Goal: Information Seeking & Learning: Learn about a topic

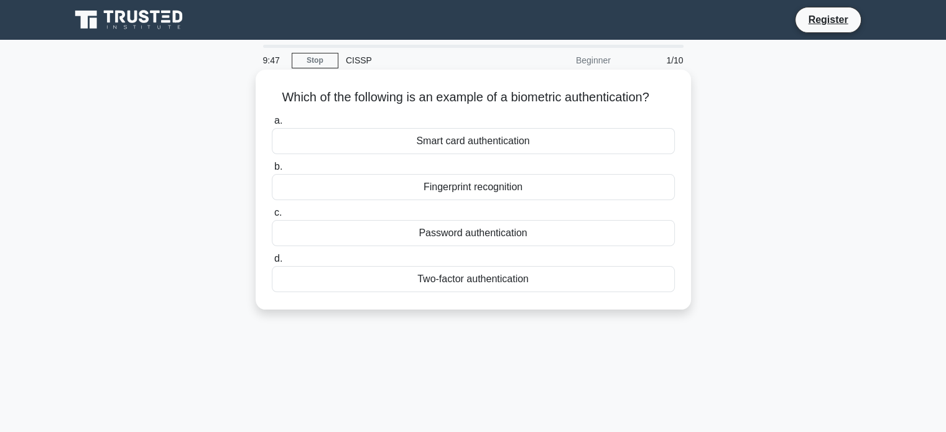
click at [492, 188] on div "Fingerprint recognition" at bounding box center [473, 187] width 403 height 26
click at [272, 171] on input "b. Fingerprint recognition" at bounding box center [272, 167] width 0 height 8
click at [470, 188] on div "Authentication" at bounding box center [473, 187] width 403 height 26
click at [272, 171] on input "b. Authentication" at bounding box center [272, 167] width 0 height 8
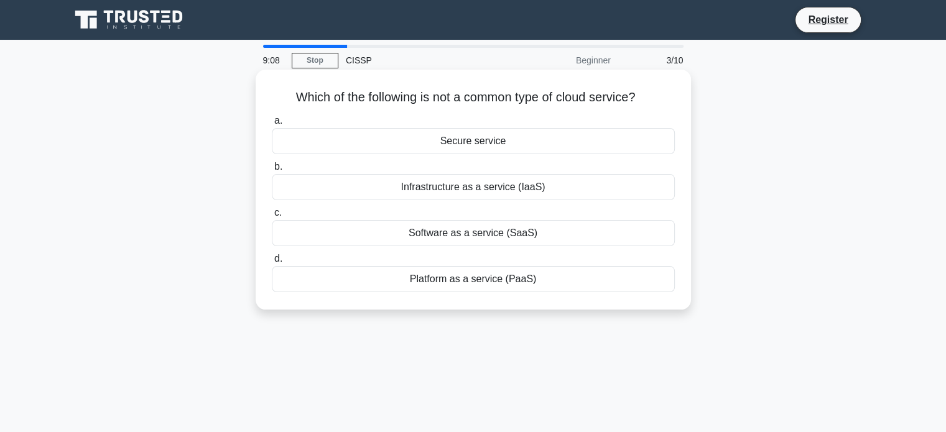
click at [489, 144] on div "Secure service" at bounding box center [473, 141] width 403 height 26
click at [272, 125] on input "a. Secure service" at bounding box center [272, 121] width 0 height 8
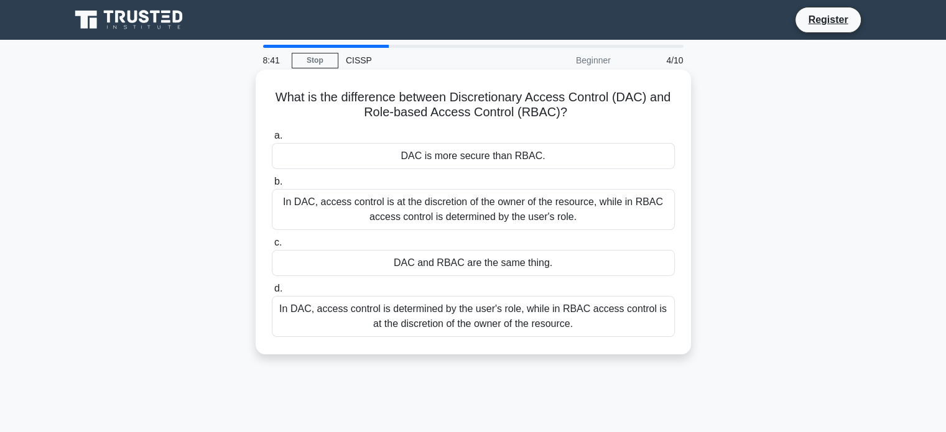
click at [520, 216] on div "In DAC, access control is at the discretion of the owner of the resource, while…" at bounding box center [473, 209] width 403 height 41
click at [272, 186] on input "b. In DAC, access control is at the discretion of the owner of the resource, wh…" at bounding box center [272, 182] width 0 height 8
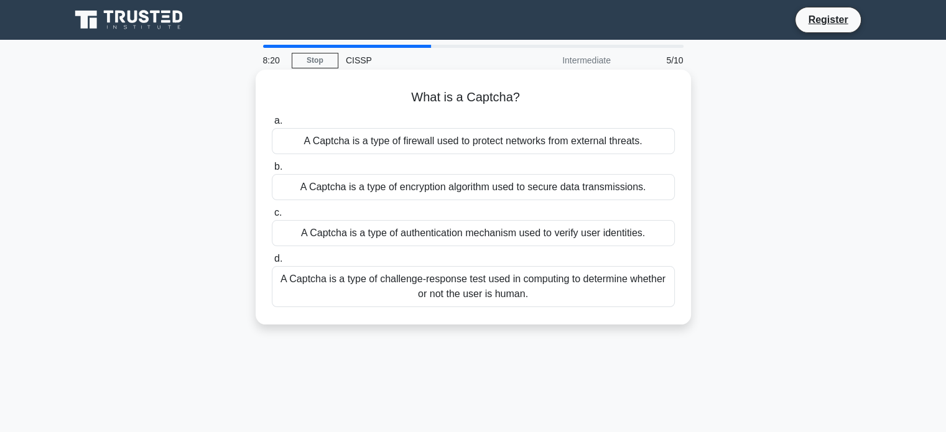
click at [500, 281] on div "A Captcha is a type of challenge-response test used in computing to determine w…" at bounding box center [473, 286] width 403 height 41
click at [272, 263] on input "d. A Captcha is a type of challenge-response test used in computing to determin…" at bounding box center [272, 259] width 0 height 8
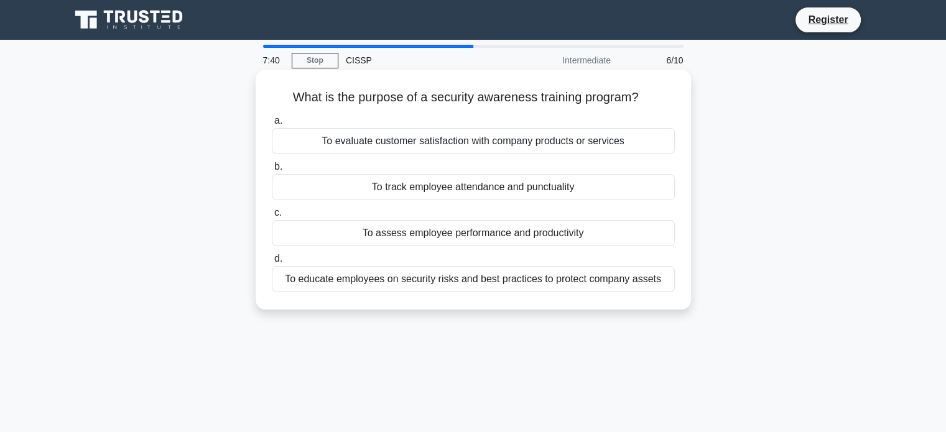
click at [479, 275] on div "To educate employees on security risks and best practices to protect company as…" at bounding box center [473, 279] width 403 height 26
click at [272, 263] on input "d. To educate employees on security risks and best practices to protect company…" at bounding box center [272, 259] width 0 height 8
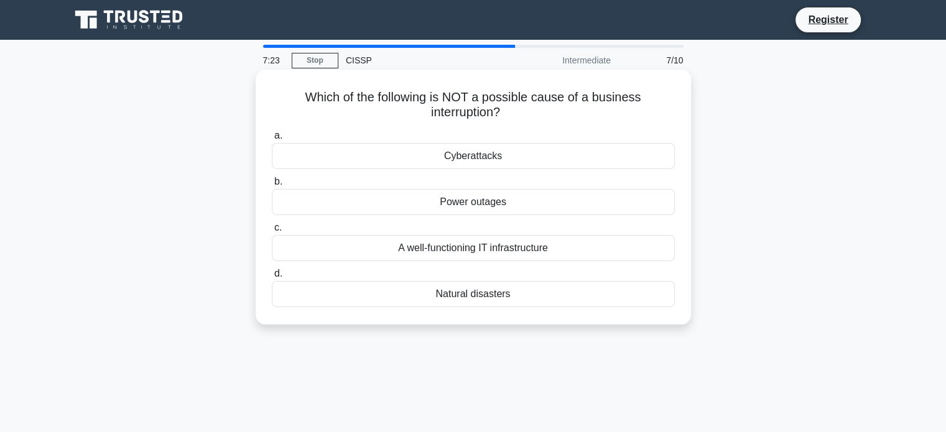
click at [502, 248] on div "A well-functioning IT infrastructure" at bounding box center [473, 248] width 403 height 26
click at [272, 232] on input "c. A well-functioning IT infrastructure" at bounding box center [272, 228] width 0 height 8
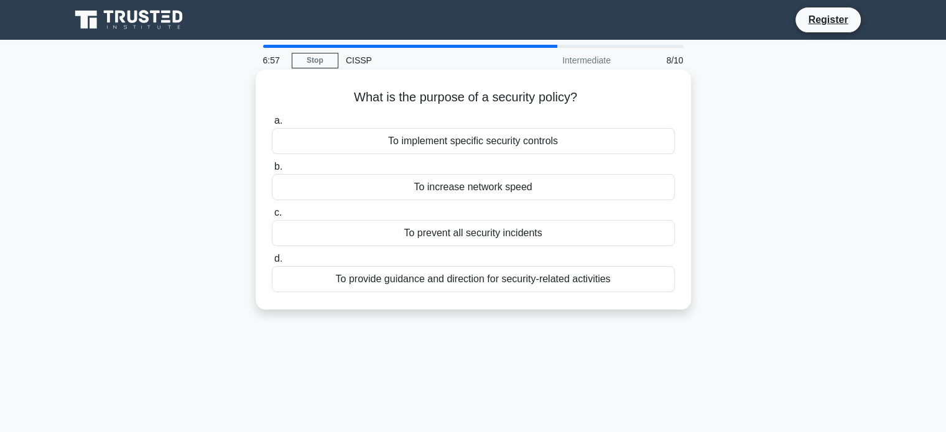
click at [485, 284] on div "To provide guidance and direction for security-related activities" at bounding box center [473, 279] width 403 height 26
click at [272, 263] on input "d. To provide guidance and direction for security-related activities" at bounding box center [272, 259] width 0 height 8
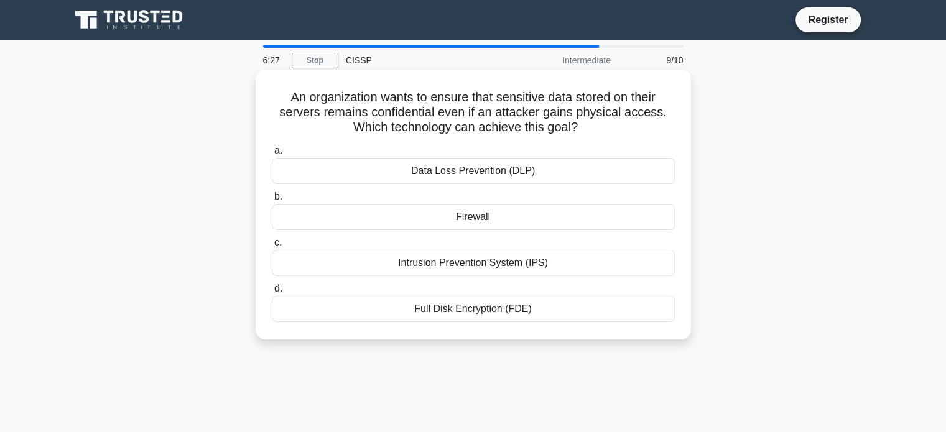
click at [498, 221] on div "Firewall" at bounding box center [473, 217] width 403 height 26
click at [272, 201] on input "b. Firewall" at bounding box center [272, 197] width 0 height 8
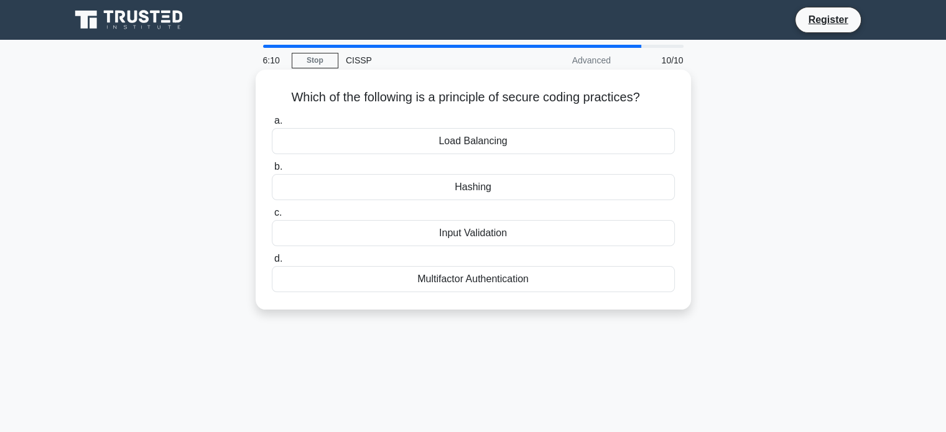
click at [489, 237] on div "Input Validation" at bounding box center [473, 233] width 403 height 26
click at [272, 217] on input "c. Input Validation" at bounding box center [272, 213] width 0 height 8
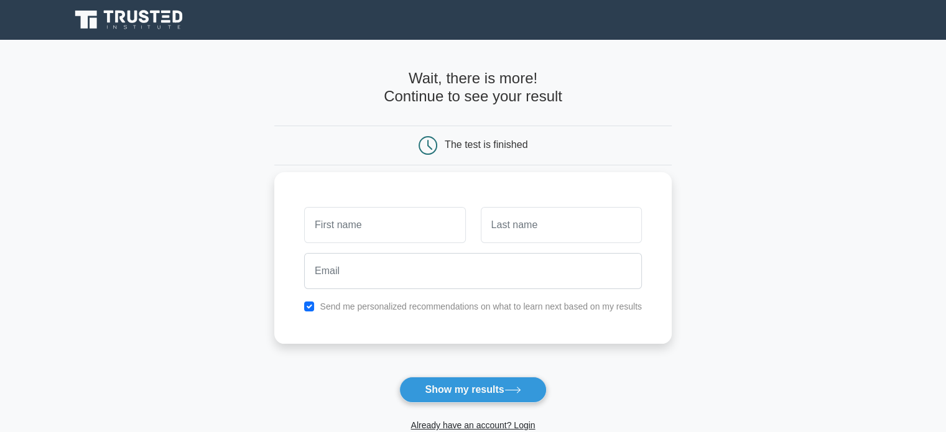
scroll to position [191, 0]
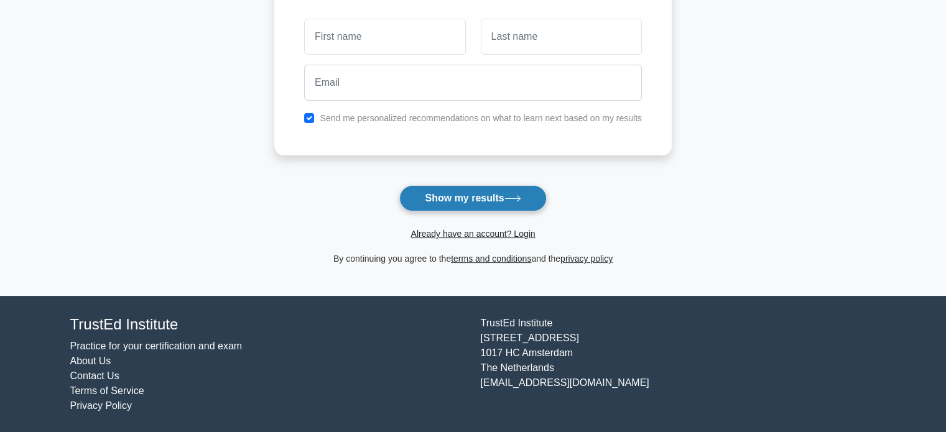
click at [485, 194] on button "Show my results" at bounding box center [472, 198] width 147 height 26
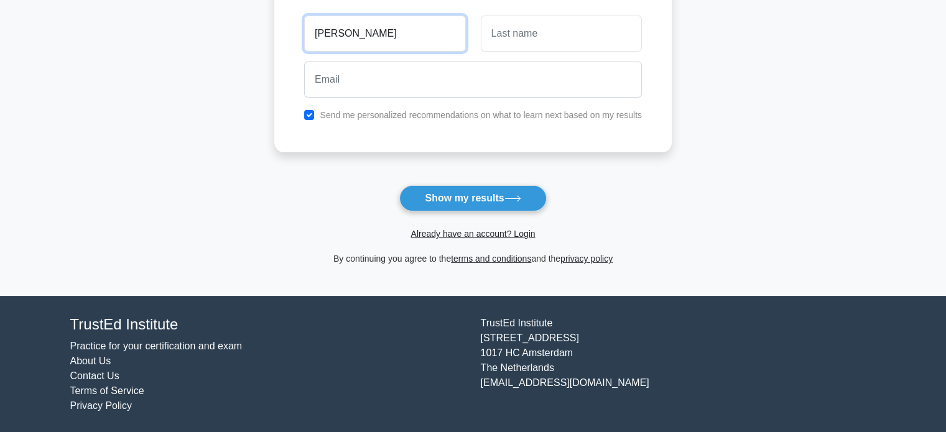
type input "daniel"
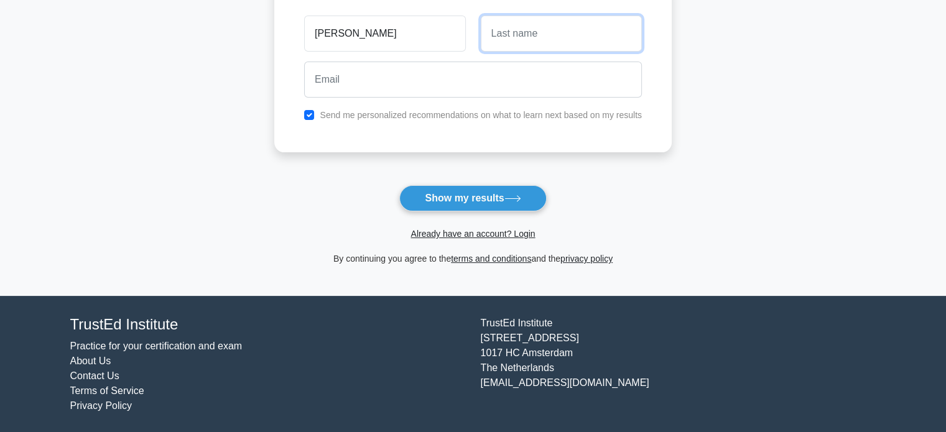
click at [525, 44] on input "text" at bounding box center [561, 34] width 161 height 36
type input "nizeyimana"
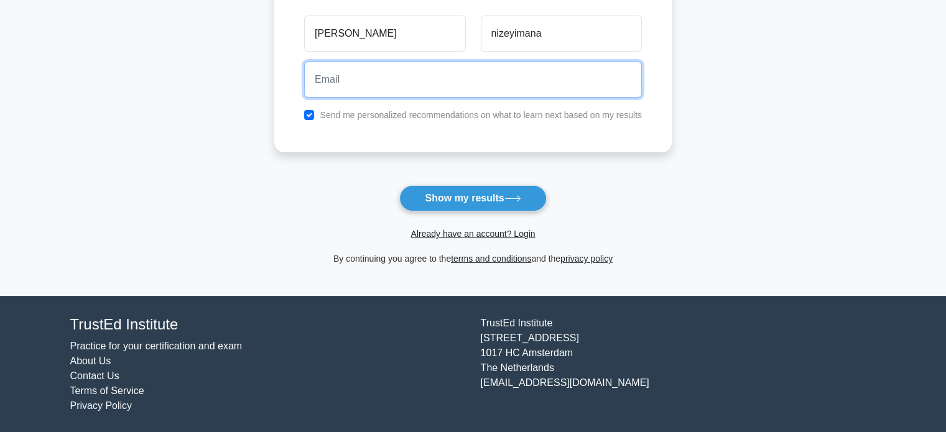
click at [434, 83] on input "email" at bounding box center [473, 80] width 338 height 36
type input "danielnizeyimana1@gmail.com"
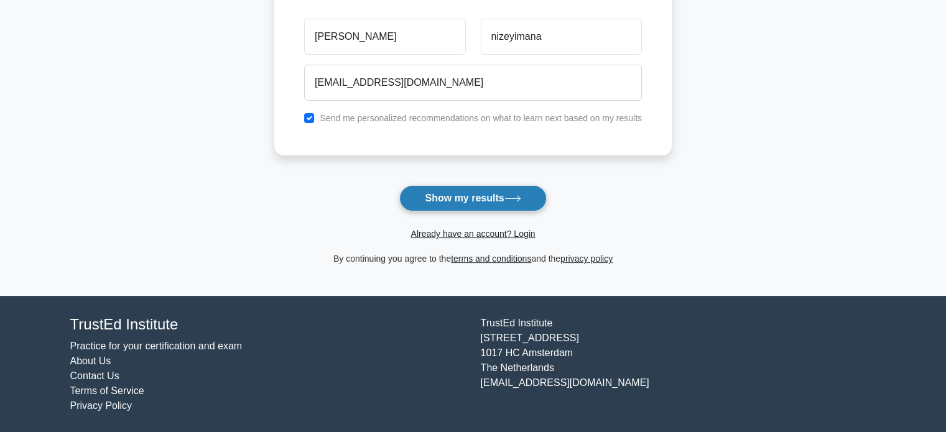
click at [481, 191] on button "Show my results" at bounding box center [472, 198] width 147 height 26
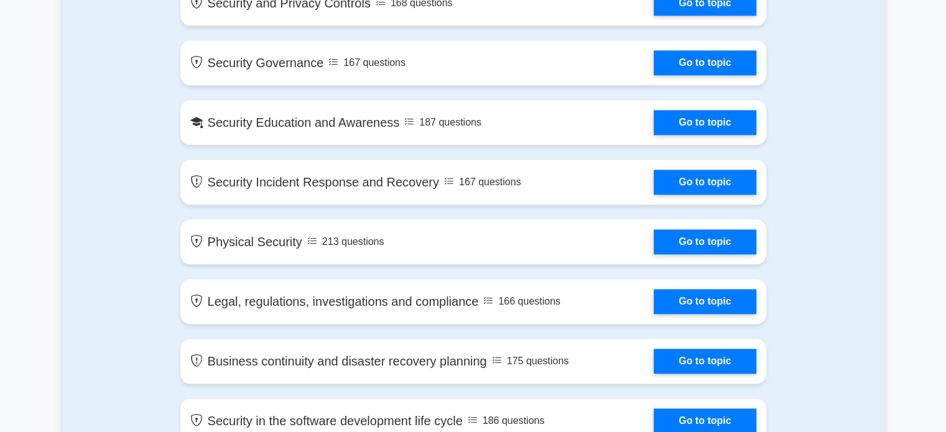
scroll to position [1488, 0]
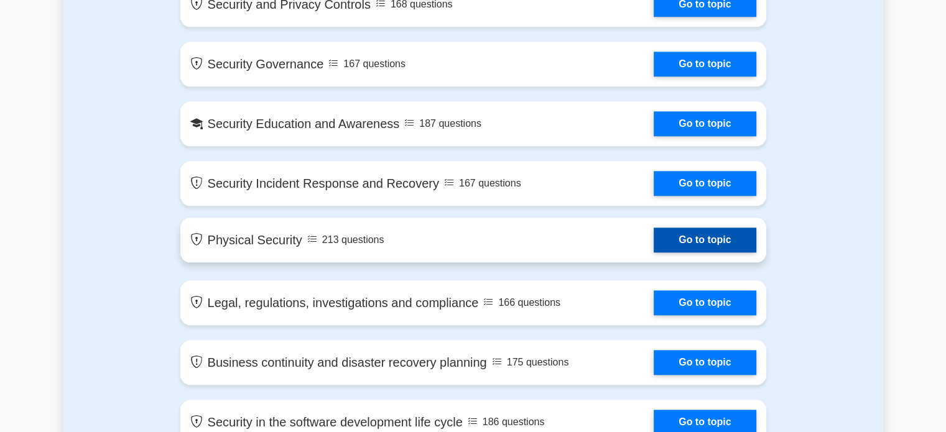
click at [684, 239] on link "Go to topic" at bounding box center [704, 240] width 102 height 25
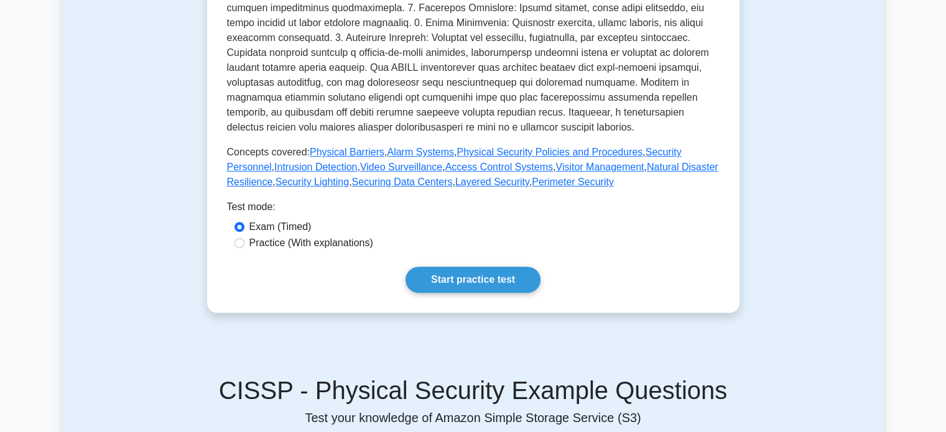
scroll to position [423, 0]
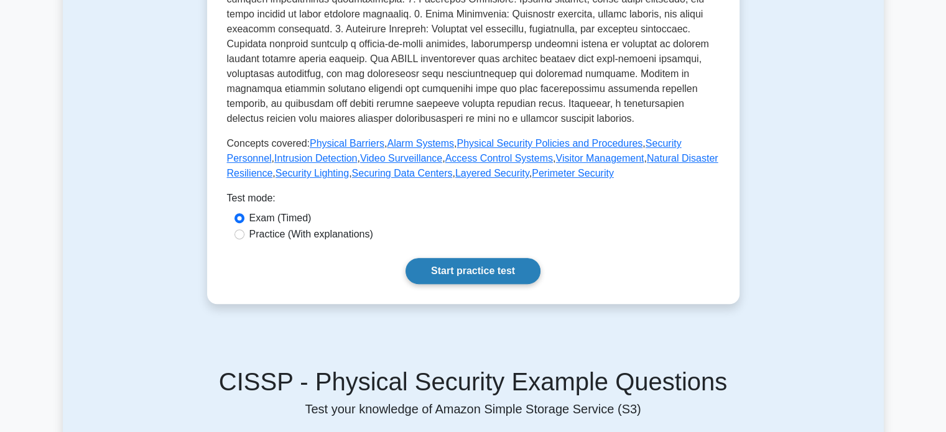
click at [479, 277] on link "Start practice test" at bounding box center [472, 271] width 135 height 26
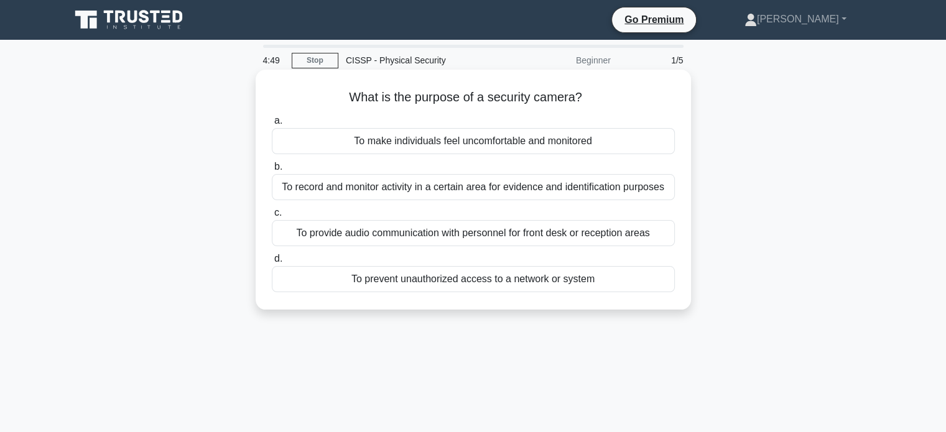
click at [546, 188] on div "To record and monitor activity in a certain area for evidence and identificatio…" at bounding box center [473, 187] width 403 height 26
click at [272, 171] on input "b. To record and monitor activity in a certain area for evidence and identifica…" at bounding box center [272, 167] width 0 height 8
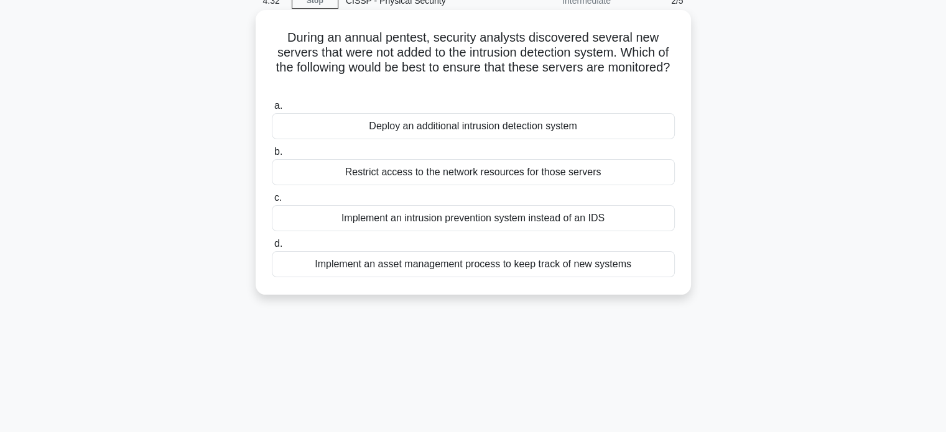
scroll to position [67, 0]
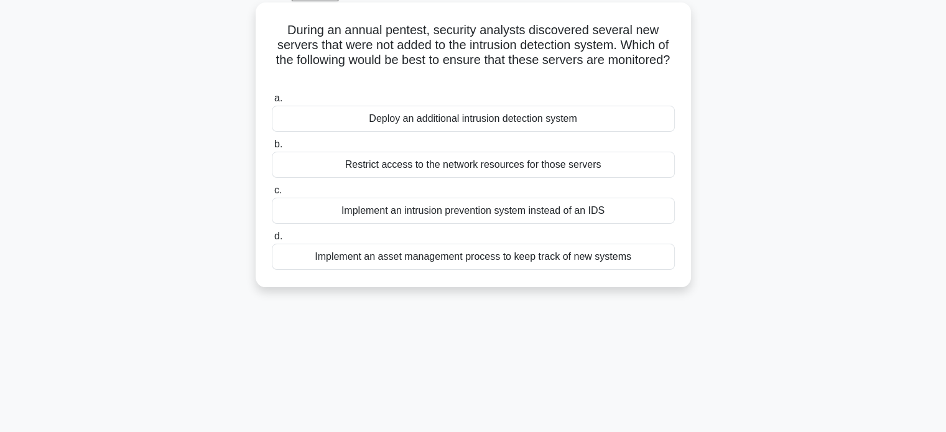
click at [510, 255] on div "Implement an asset management process to keep track of new systems" at bounding box center [473, 257] width 403 height 26
click at [272, 241] on input "d. Implement an asset management process to keep track of new systems" at bounding box center [272, 237] width 0 height 8
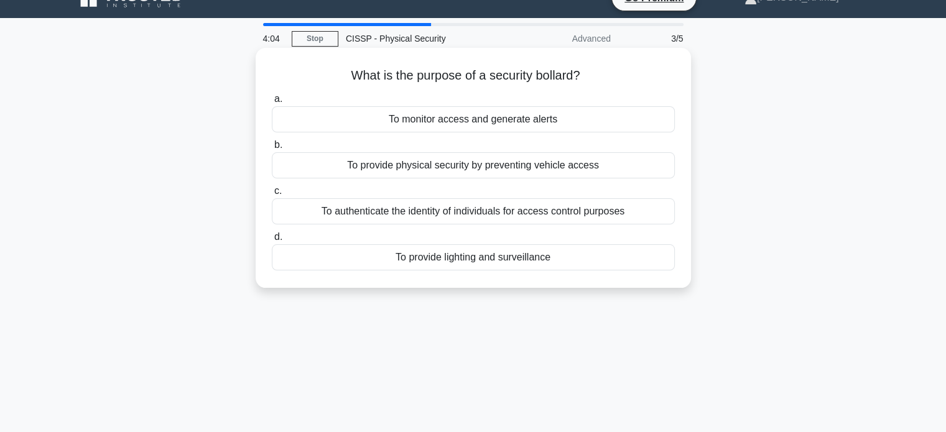
scroll to position [0, 0]
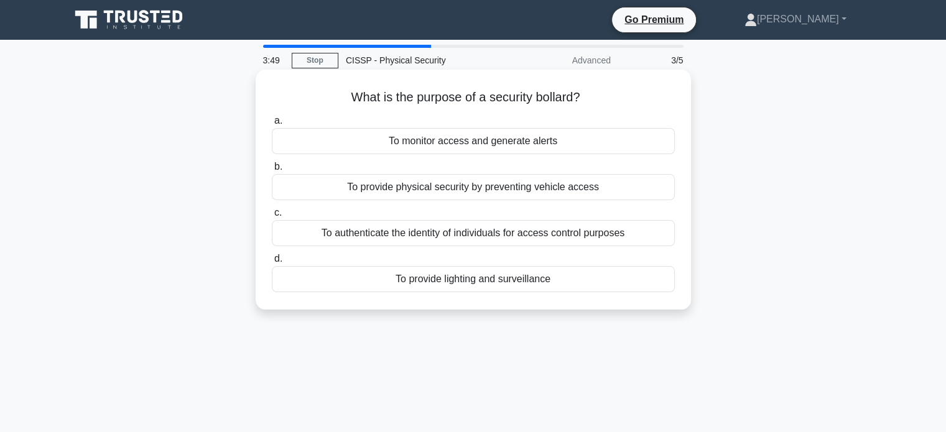
click at [492, 235] on div "To authenticate the identity of individuals for access control purposes" at bounding box center [473, 233] width 403 height 26
click at [272, 217] on input "c. To authenticate the identity of individuals for access control purposes" at bounding box center [272, 213] width 0 height 8
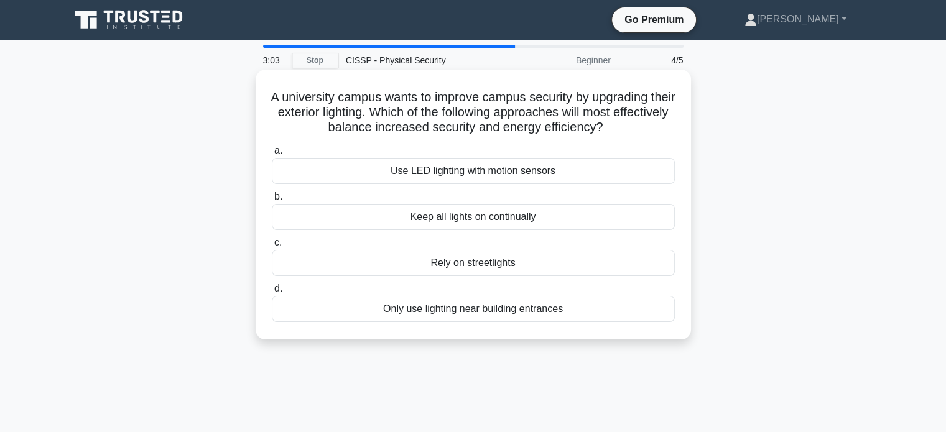
click at [476, 221] on div "Keep all lights on continually" at bounding box center [473, 217] width 403 height 26
click at [272, 201] on input "b. Keep all lights on continually" at bounding box center [272, 197] width 0 height 8
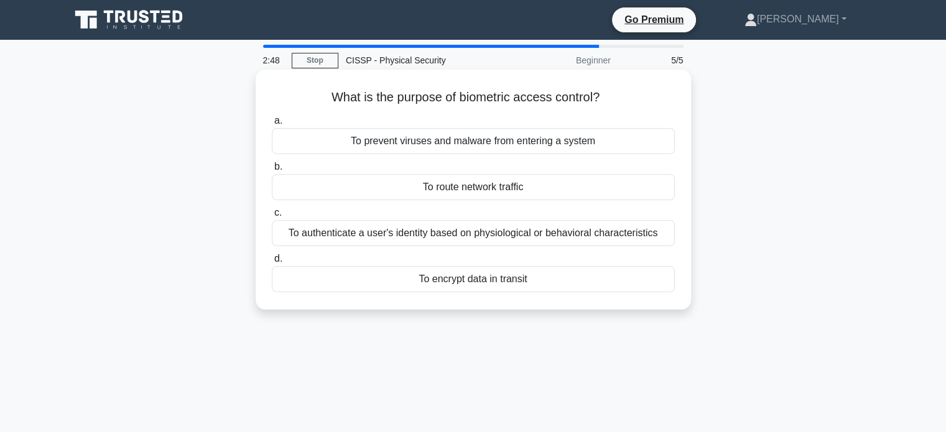
click at [499, 235] on div "To authenticate a user's identity based on physiological or behavioral characte…" at bounding box center [473, 233] width 403 height 26
click at [272, 217] on input "c. To authenticate a user's identity based on physiological or behavioral chara…" at bounding box center [272, 213] width 0 height 8
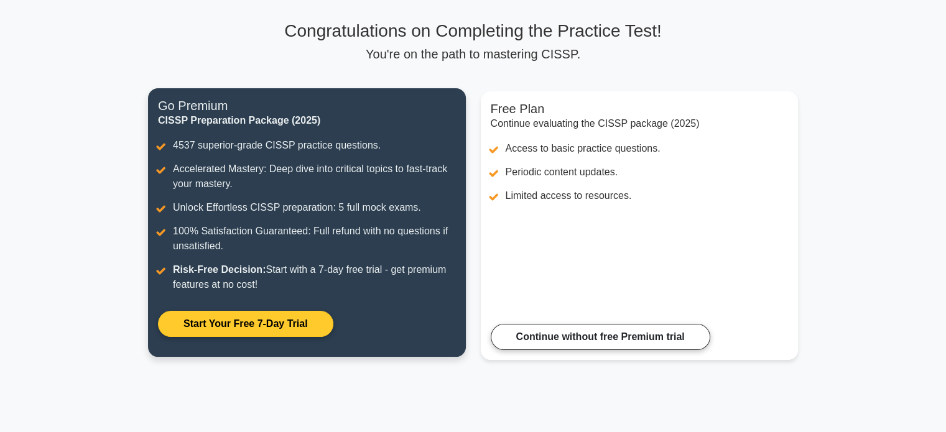
scroll to position [77, 0]
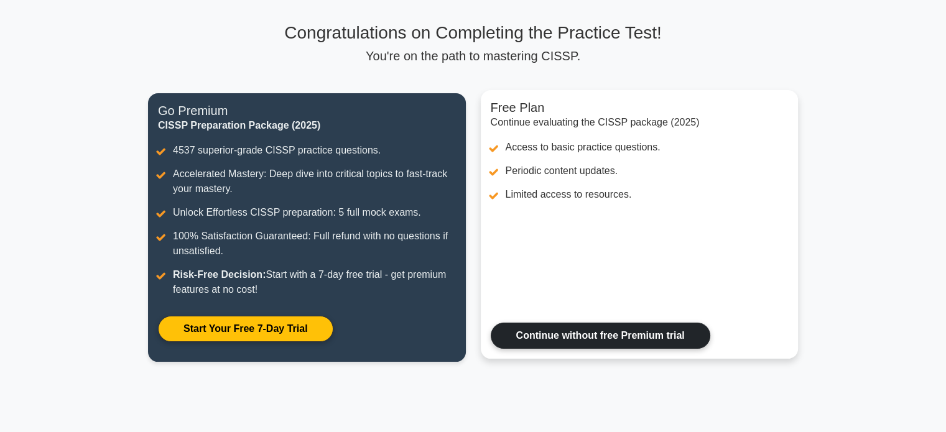
click at [622, 333] on link "Continue without free Premium trial" at bounding box center [600, 336] width 219 height 26
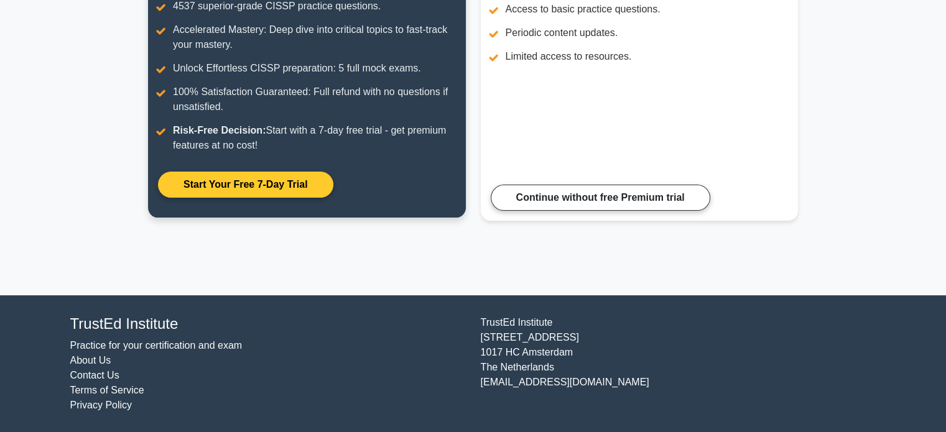
scroll to position [94, 0]
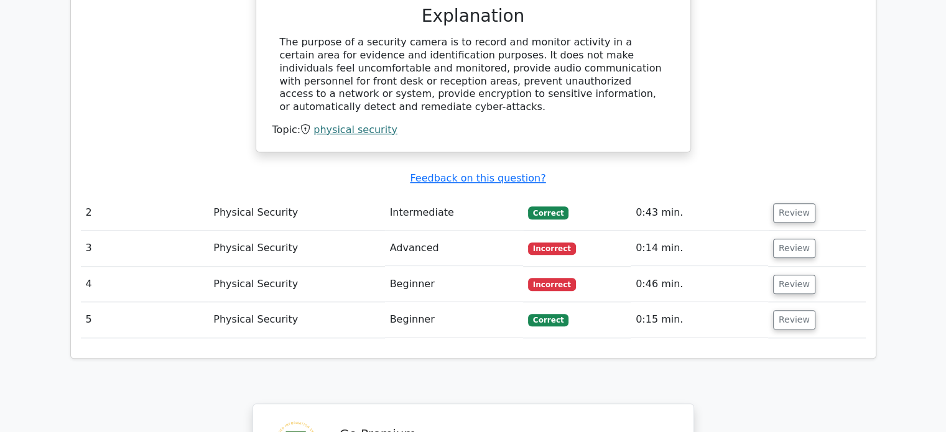
scroll to position [1261, 0]
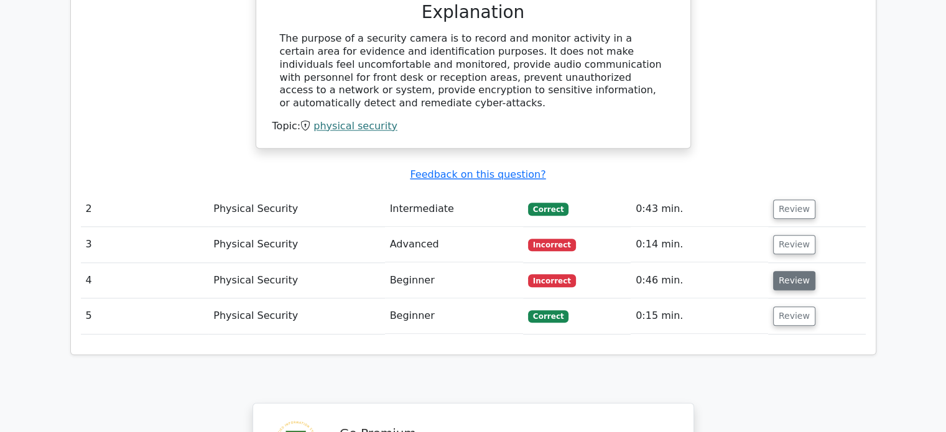
click at [783, 271] on button "Review" at bounding box center [794, 280] width 42 height 19
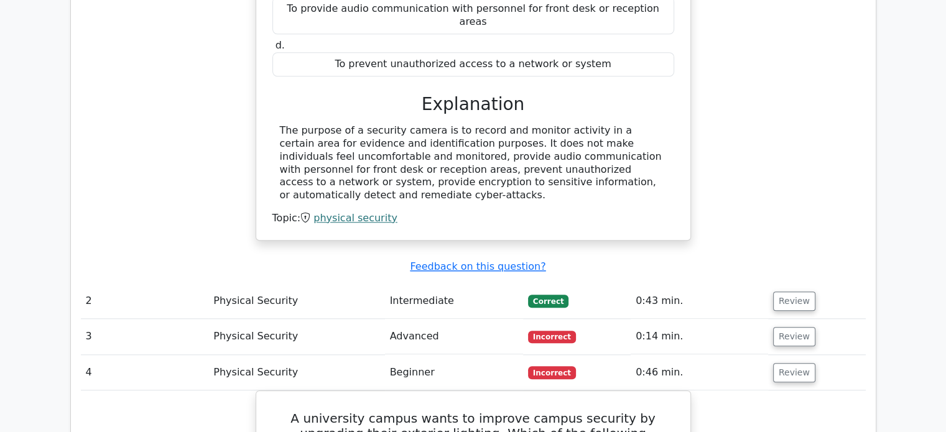
scroll to position [1168, 0]
click at [793, 364] on button "Review" at bounding box center [794, 373] width 42 height 19
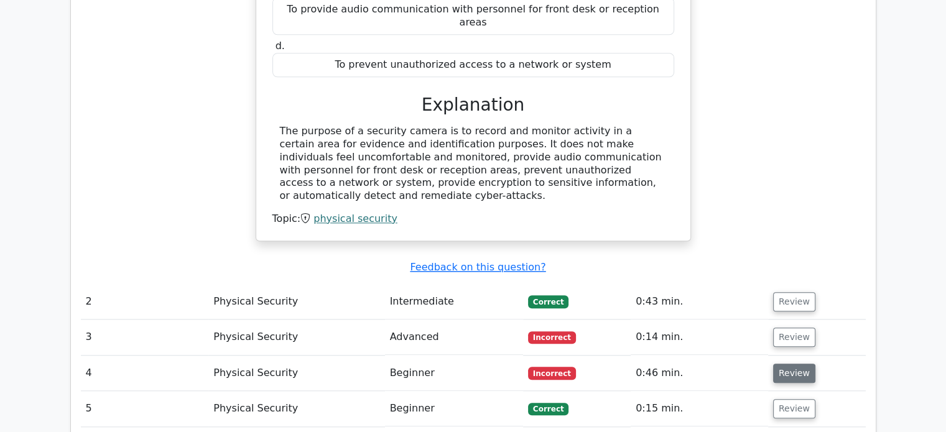
click at [792, 364] on button "Review" at bounding box center [794, 373] width 42 height 19
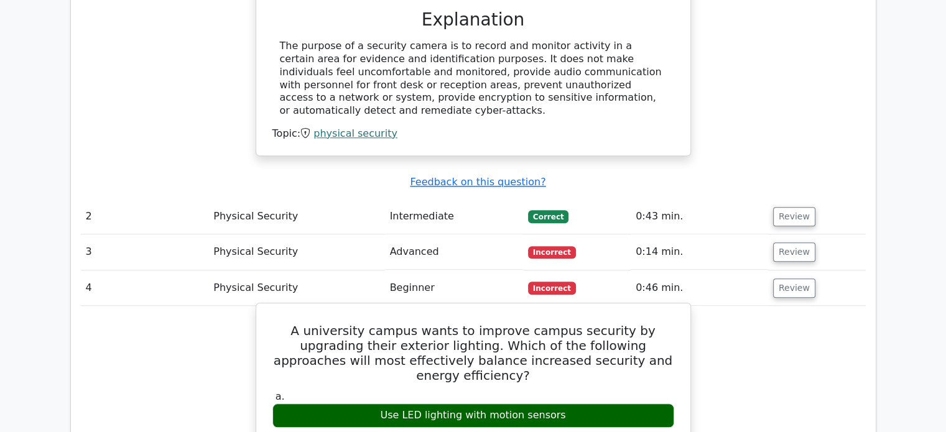
scroll to position [1255, 0]
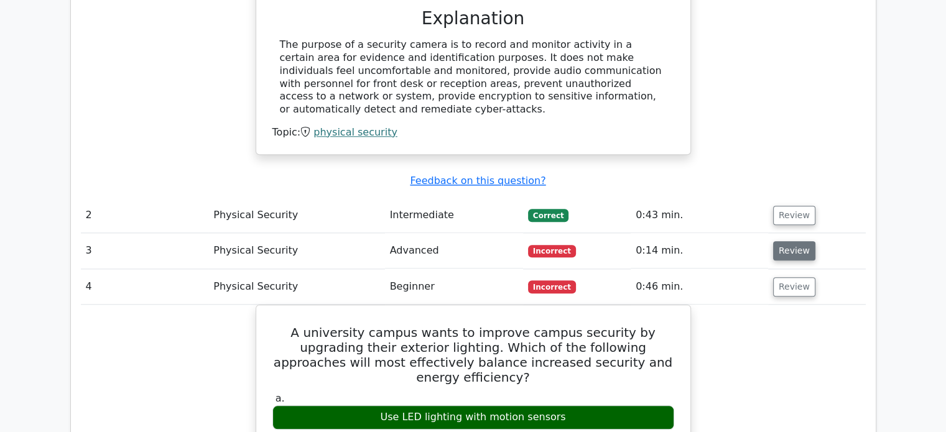
click at [791, 241] on button "Review" at bounding box center [794, 250] width 42 height 19
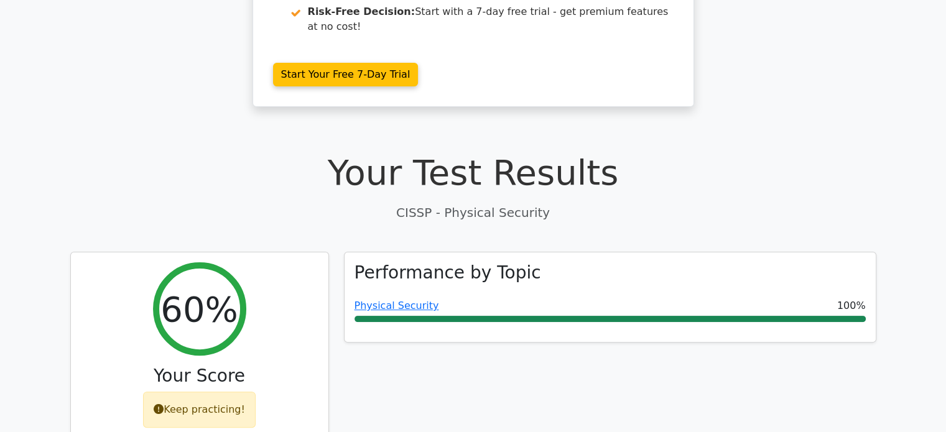
scroll to position [0, 0]
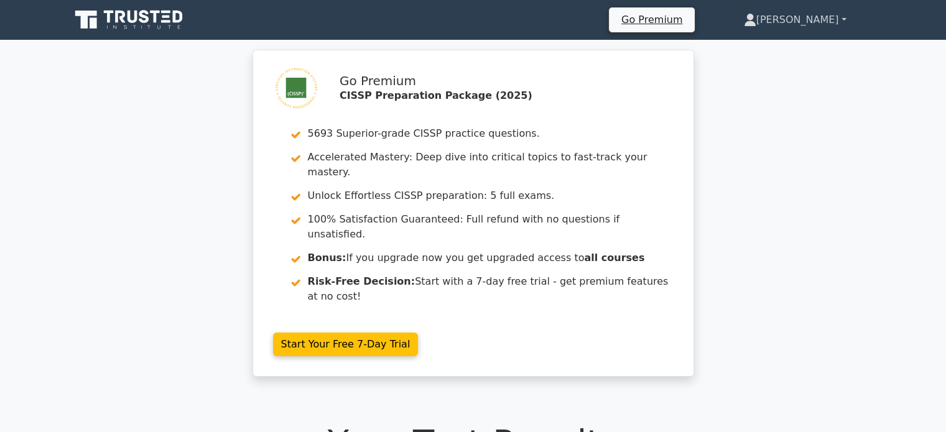
click at [832, 22] on link "[PERSON_NAME]" at bounding box center [795, 19] width 162 height 25
click at [739, 173] on div "Go Premium CISSP Preparation Package (2025) 5693 Superior-grade CISSP practice …" at bounding box center [473, 221] width 946 height 342
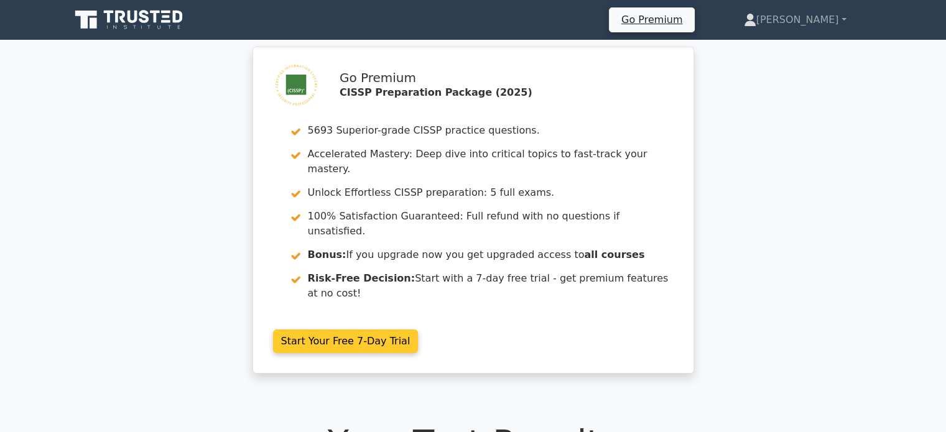
click at [359, 329] on link "Start Your Free 7-Day Trial" at bounding box center [345, 341] width 145 height 24
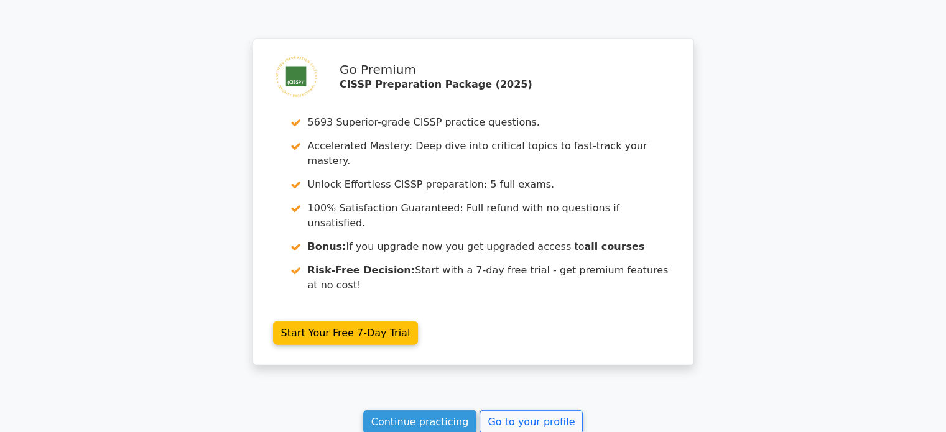
scroll to position [2706, 0]
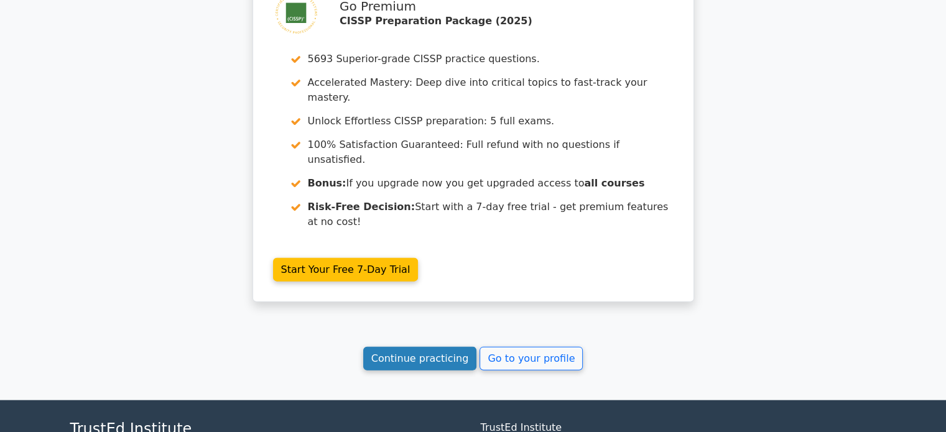
click at [440, 347] on link "Continue practicing" at bounding box center [420, 359] width 114 height 24
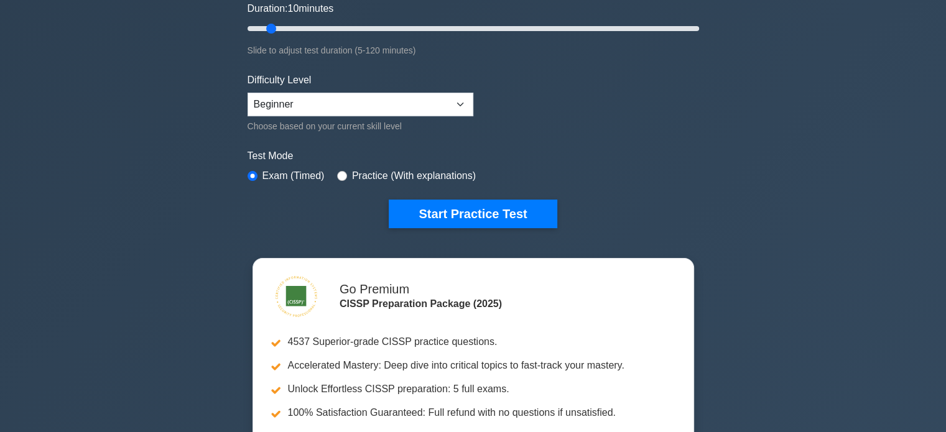
scroll to position [236, 0]
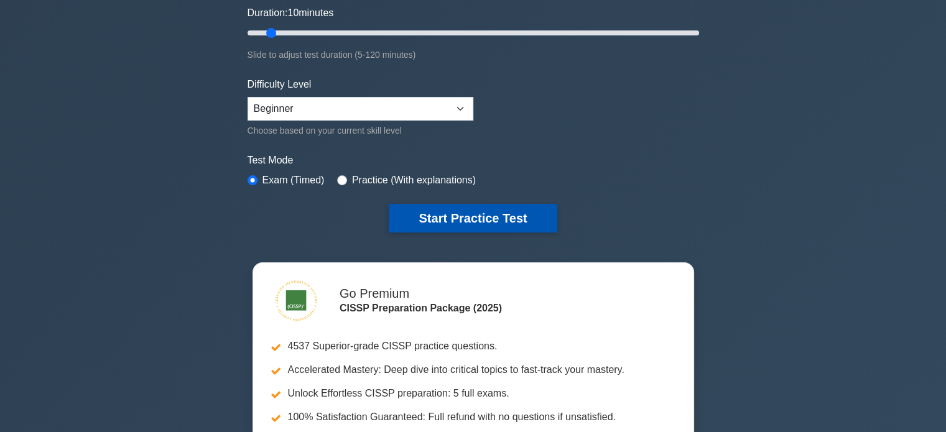
click at [483, 218] on button "Start Practice Test" at bounding box center [473, 218] width 168 height 29
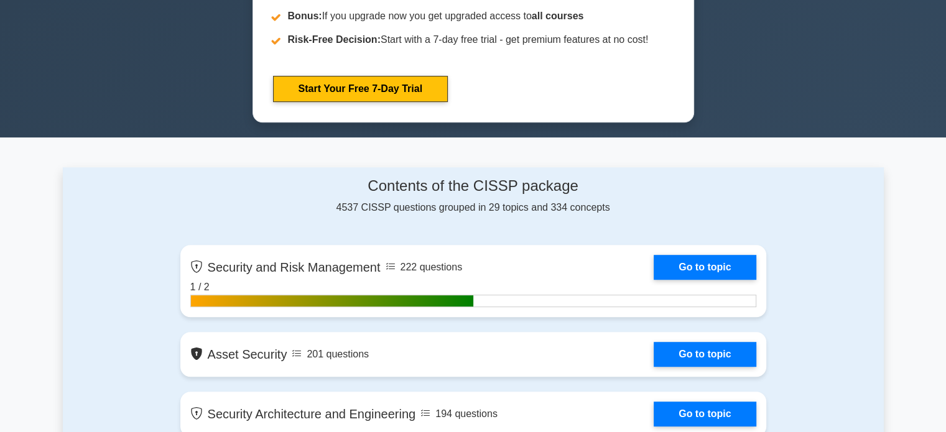
scroll to position [661, 0]
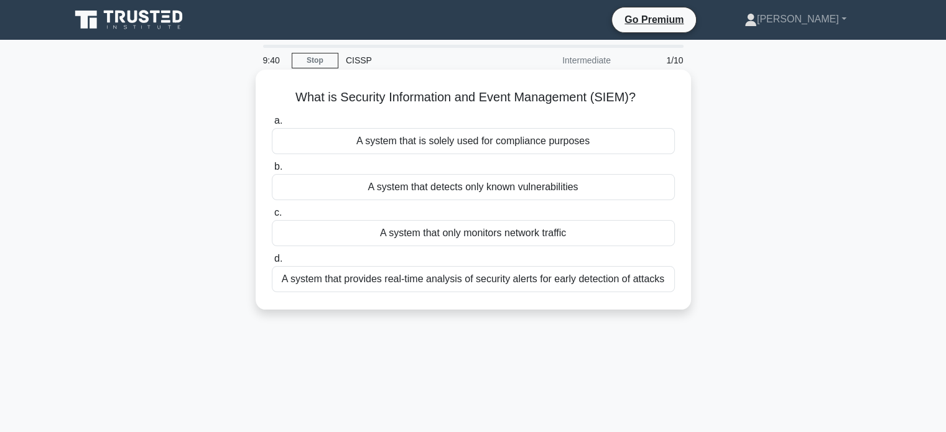
click at [520, 284] on div "A system that provides real-time analysis of security alerts for early detectio…" at bounding box center [473, 279] width 403 height 26
click at [272, 263] on input "d. A system that provides real-time analysis of security alerts for early detec…" at bounding box center [272, 259] width 0 height 8
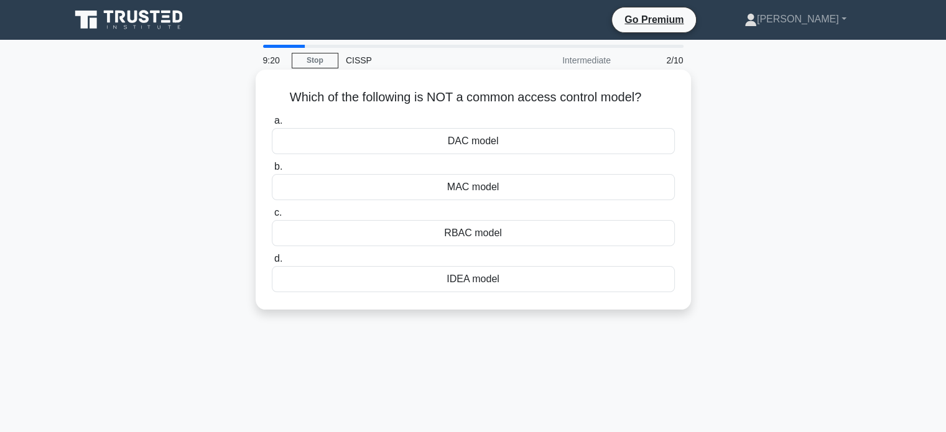
click at [503, 280] on div "IDEA model" at bounding box center [473, 279] width 403 height 26
click at [272, 263] on input "d. IDEA model" at bounding box center [272, 259] width 0 height 8
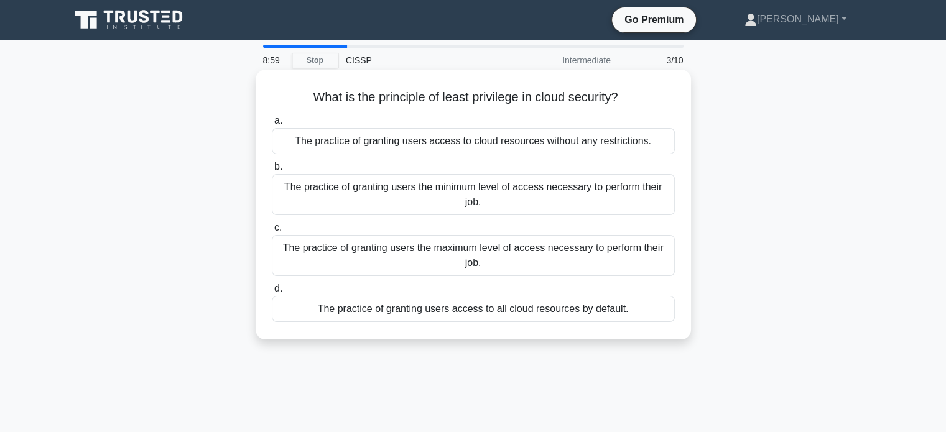
click at [505, 193] on div "The practice of granting users the minimum level of access necessary to perform…" at bounding box center [473, 194] width 403 height 41
click at [272, 171] on input "b. The practice of granting users the minimum level of access necessary to perf…" at bounding box center [272, 167] width 0 height 8
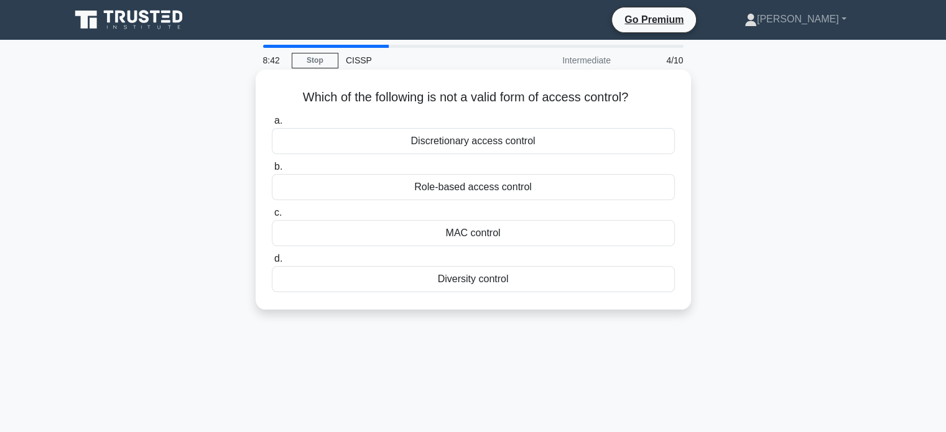
click at [500, 144] on div "Discretionary access control" at bounding box center [473, 141] width 403 height 26
click at [272, 125] on input "a. Discretionary access control" at bounding box center [272, 121] width 0 height 8
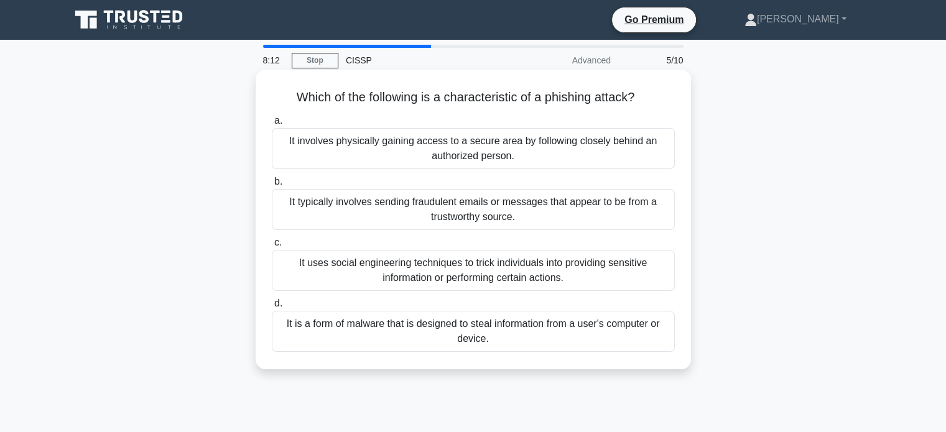
click at [489, 208] on div "It typically involves sending fraudulent emails or messages that appear to be f…" at bounding box center [473, 209] width 403 height 41
click at [272, 186] on input "b. It typically involves sending fraudulent emails or messages that appear to b…" at bounding box center [272, 182] width 0 height 8
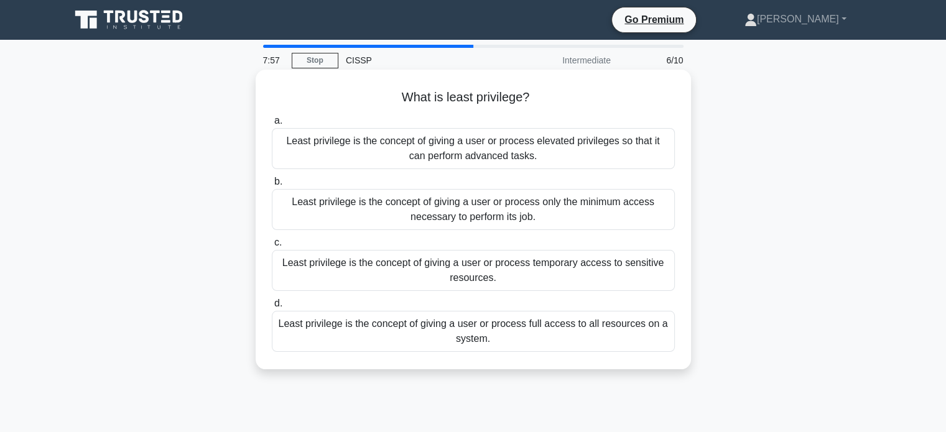
click at [544, 214] on div "Least privilege is the concept of giving a user or process only the minimum acc…" at bounding box center [473, 209] width 403 height 41
click at [272, 186] on input "b. Least privilege is the concept of giving a user or process only the minimum …" at bounding box center [272, 182] width 0 height 8
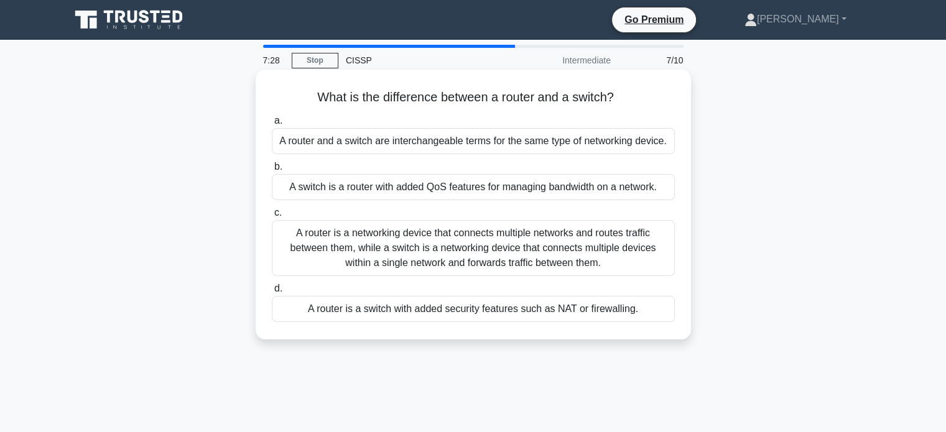
click at [523, 257] on div "A router is a networking device that connects multiple networks and routes traf…" at bounding box center [473, 248] width 403 height 56
click at [272, 217] on input "c. A router is a networking device that connects multiple networks and routes t…" at bounding box center [272, 213] width 0 height 8
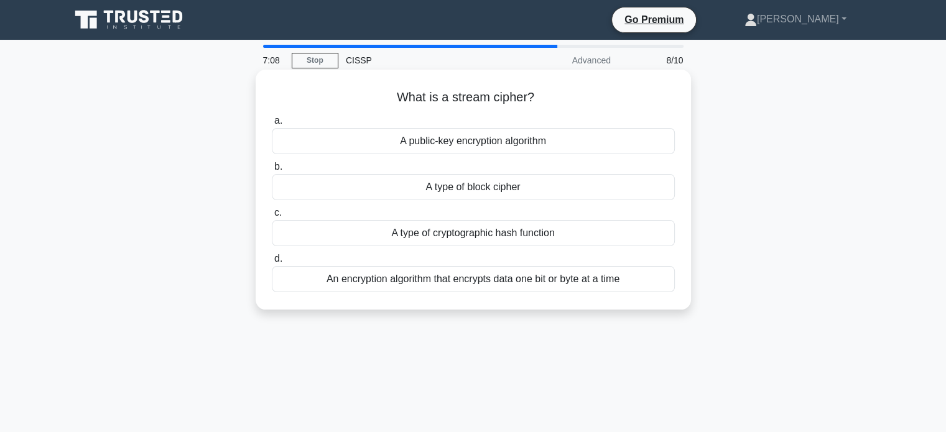
click at [514, 235] on div "A type of cryptographic hash function" at bounding box center [473, 233] width 403 height 26
click at [272, 217] on input "c. A type of cryptographic hash function" at bounding box center [272, 213] width 0 height 8
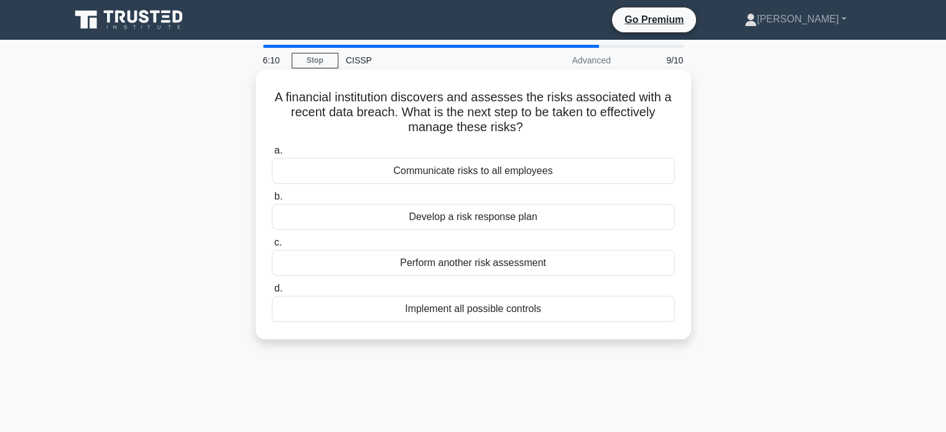
click at [491, 313] on div "Implement all possible controls" at bounding box center [473, 309] width 403 height 26
click at [272, 293] on input "d. Implement all possible controls" at bounding box center [272, 289] width 0 height 8
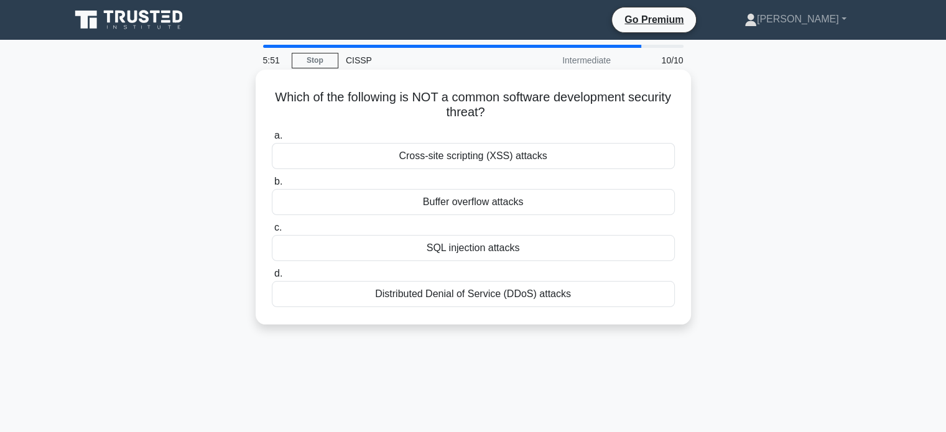
click at [505, 206] on div "Buffer overflow attacks" at bounding box center [473, 202] width 403 height 26
click at [272, 186] on input "b. Buffer overflow attacks" at bounding box center [272, 182] width 0 height 8
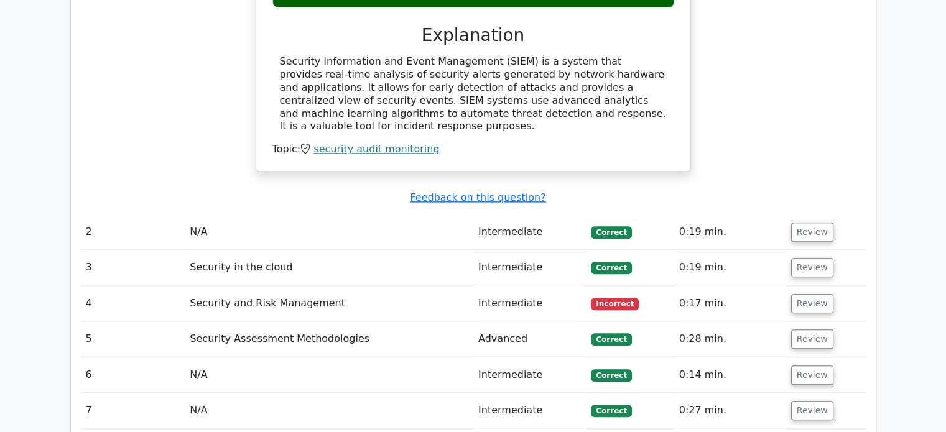
scroll to position [1291, 0]
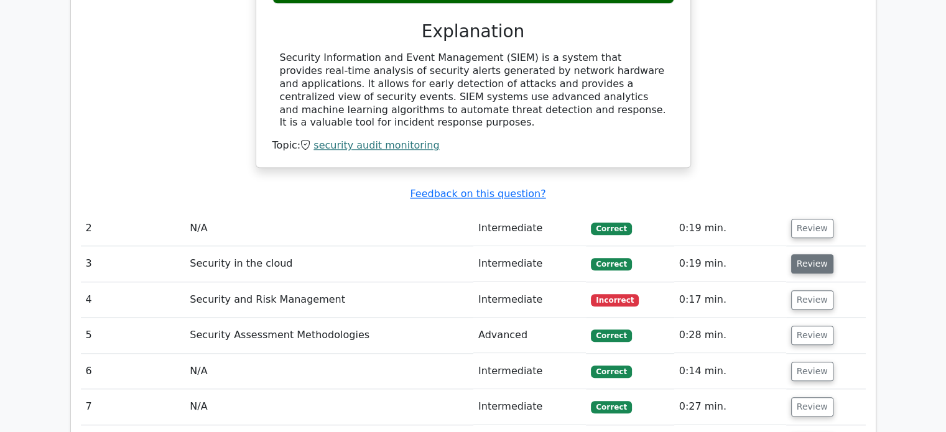
click at [813, 254] on button "Review" at bounding box center [812, 263] width 42 height 19
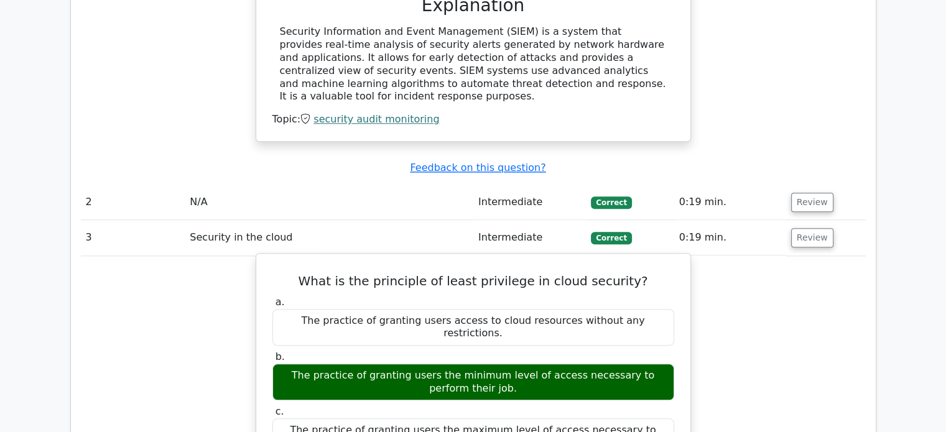
scroll to position [1317, 0]
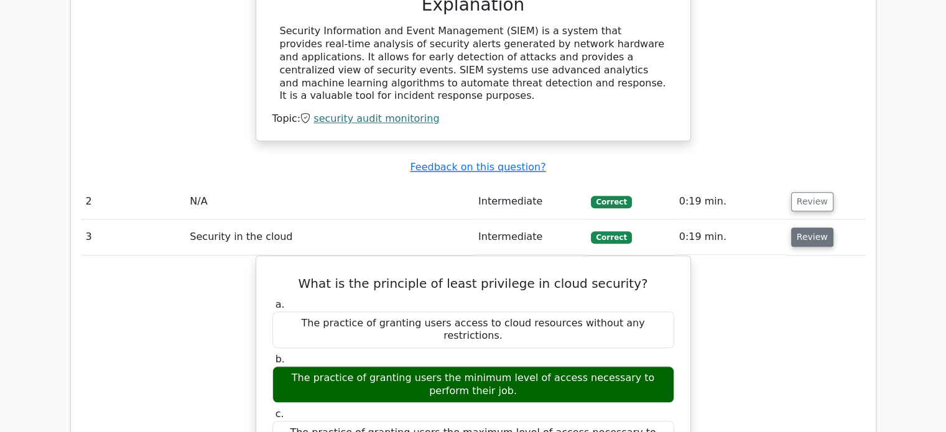
click at [803, 228] on button "Review" at bounding box center [812, 237] width 42 height 19
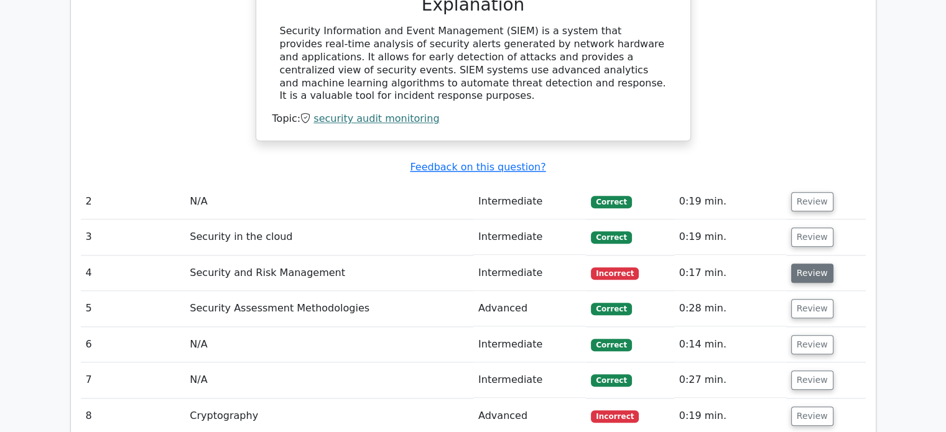
click at [821, 264] on button "Review" at bounding box center [812, 273] width 42 height 19
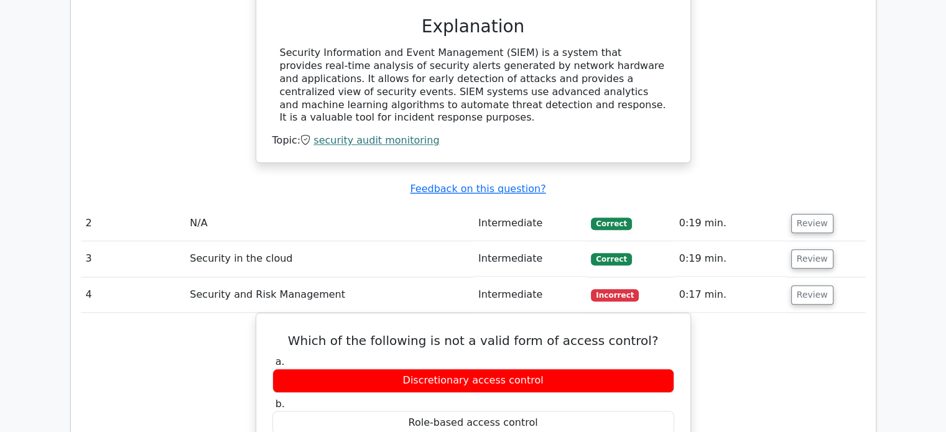
scroll to position [1297, 0]
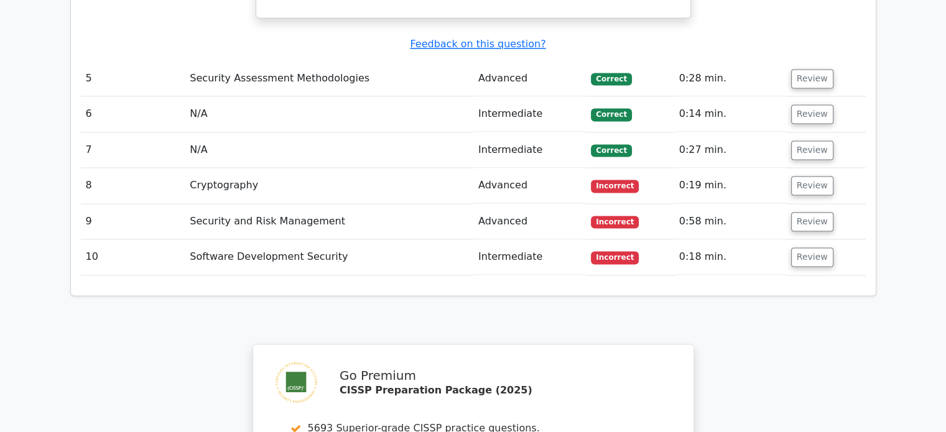
scroll to position [2035, 0]
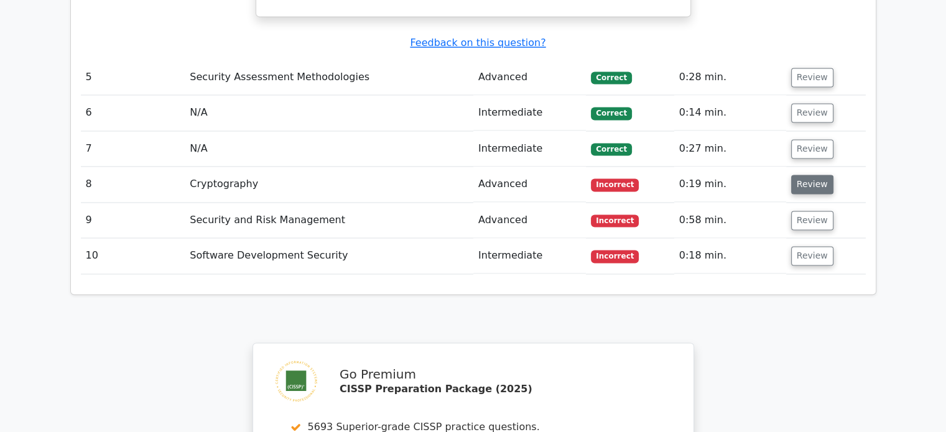
click at [806, 175] on button "Review" at bounding box center [812, 184] width 42 height 19
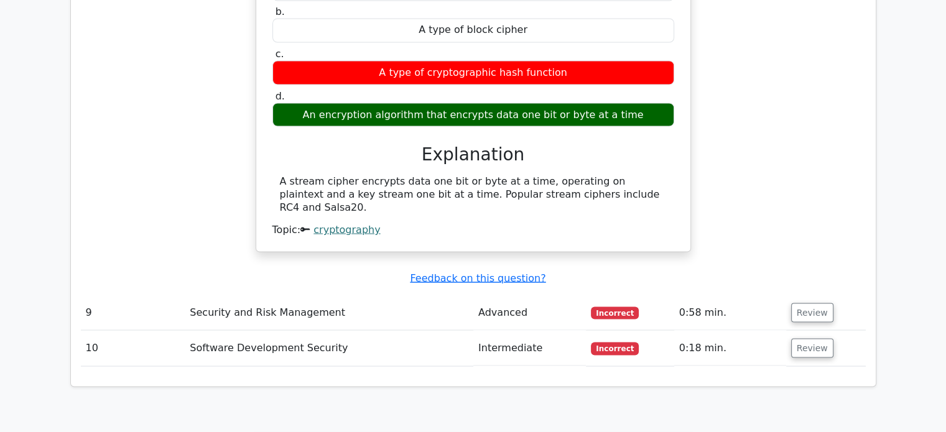
scroll to position [2329, 0]
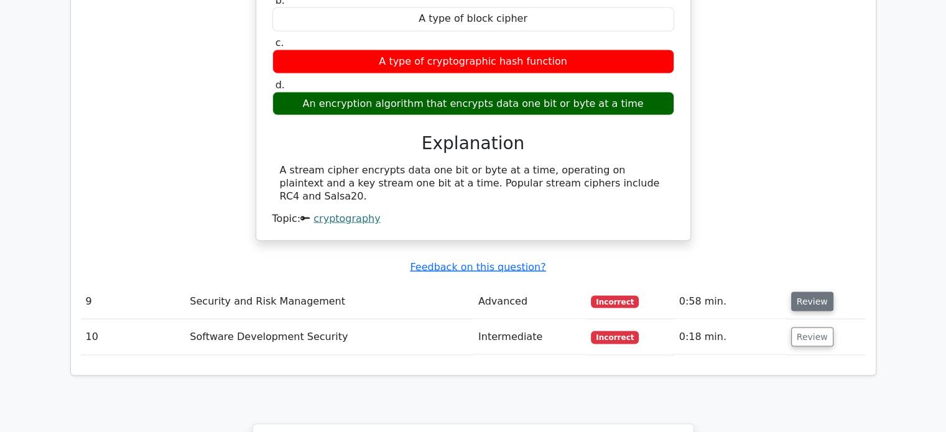
click at [819, 292] on button "Review" at bounding box center [812, 301] width 42 height 19
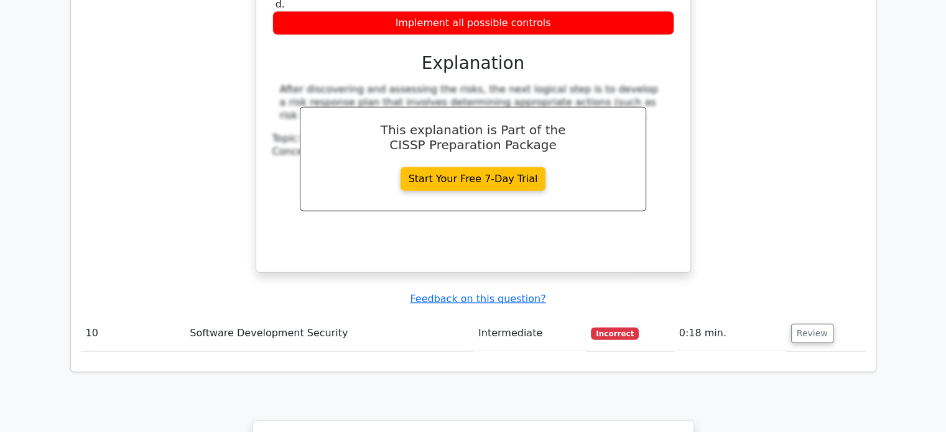
scroll to position [2820, 0]
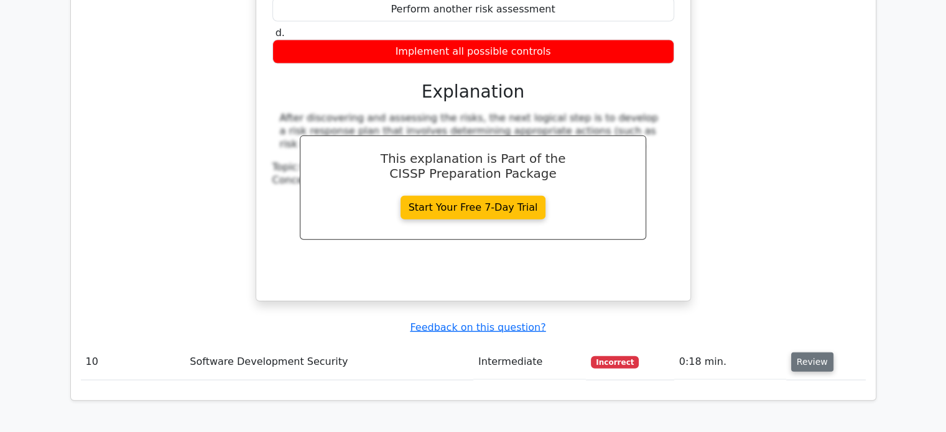
click at [808, 352] on button "Review" at bounding box center [812, 361] width 42 height 19
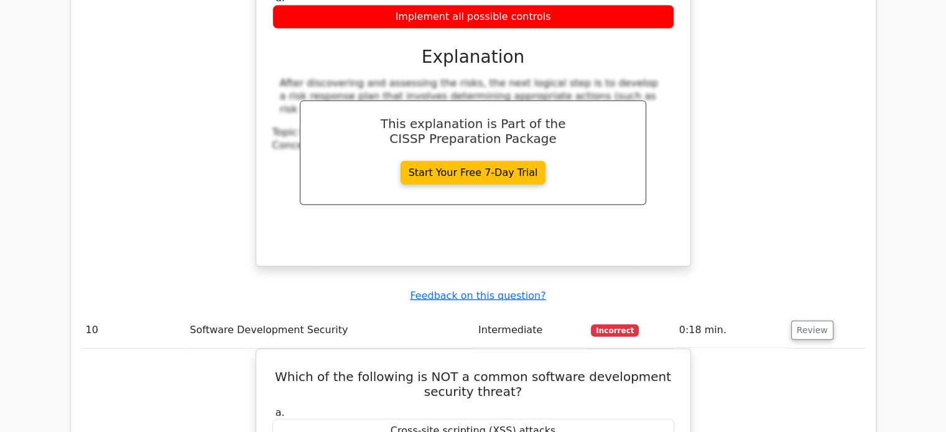
scroll to position [2852, 0]
